Goal: Transaction & Acquisition: Purchase product/service

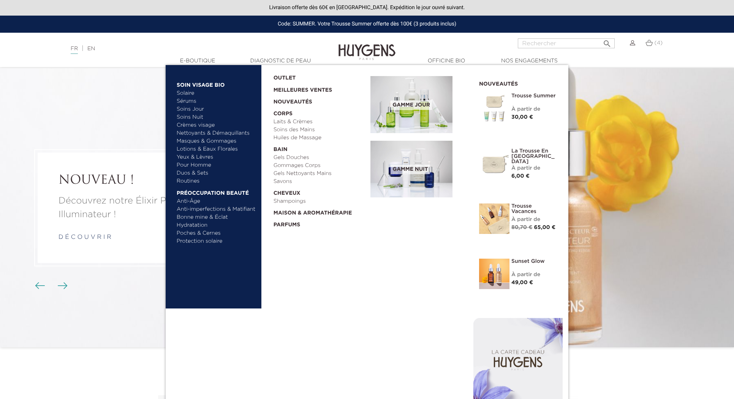
click at [202, 153] on link "Yeux & Lèvres" at bounding box center [216, 157] width 79 height 8
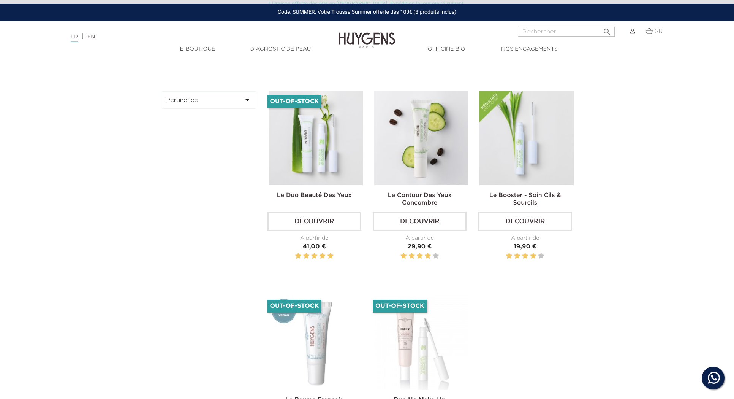
scroll to position [333, 0]
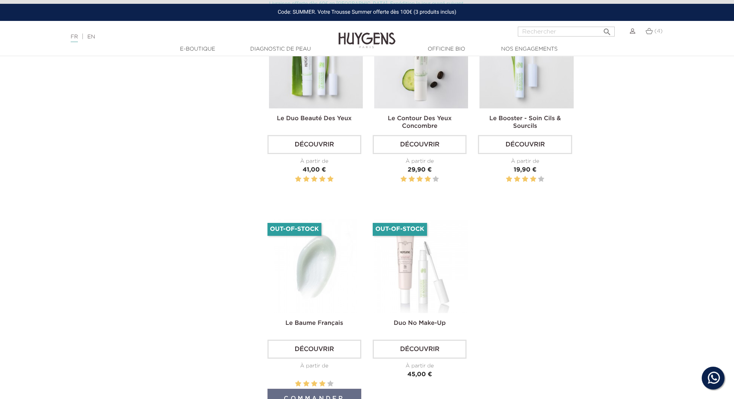
click at [332, 277] on img at bounding box center [316, 266] width 94 height 94
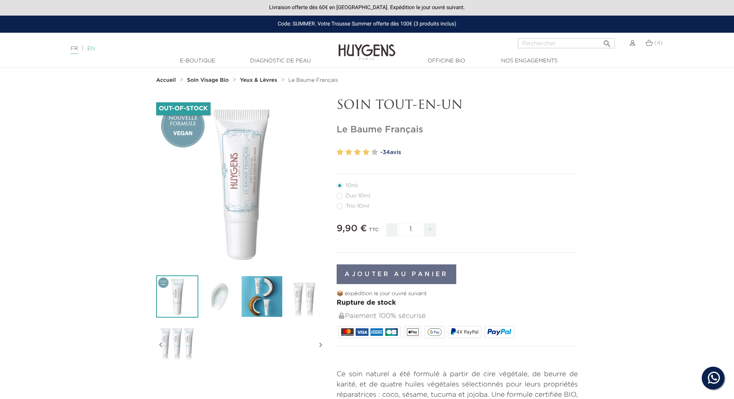
click at [94, 49] on link "EN" at bounding box center [91, 48] width 8 height 5
